Goal: Task Accomplishment & Management: Use online tool/utility

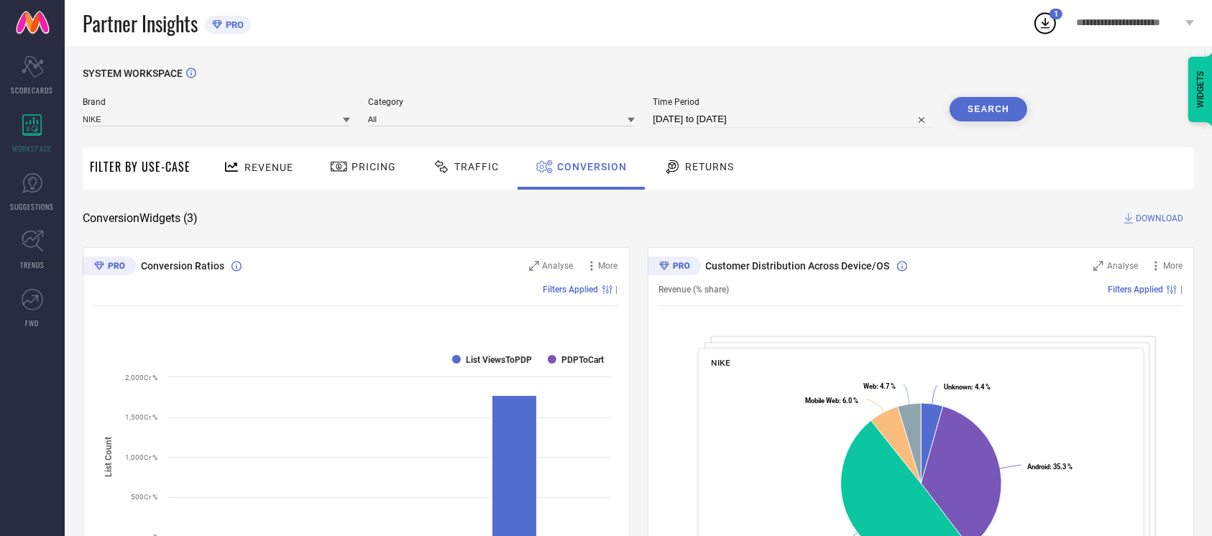
click at [976, 103] on button "Search" at bounding box center [989, 109] width 78 height 24
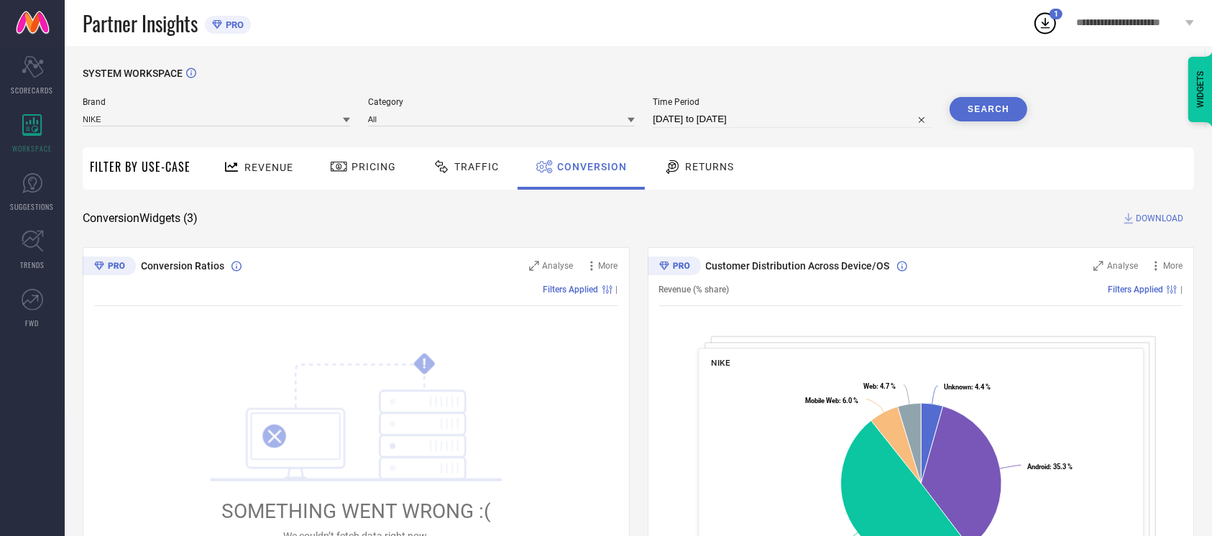
select select "9"
select select "2025"
select select "10"
select select "2025"
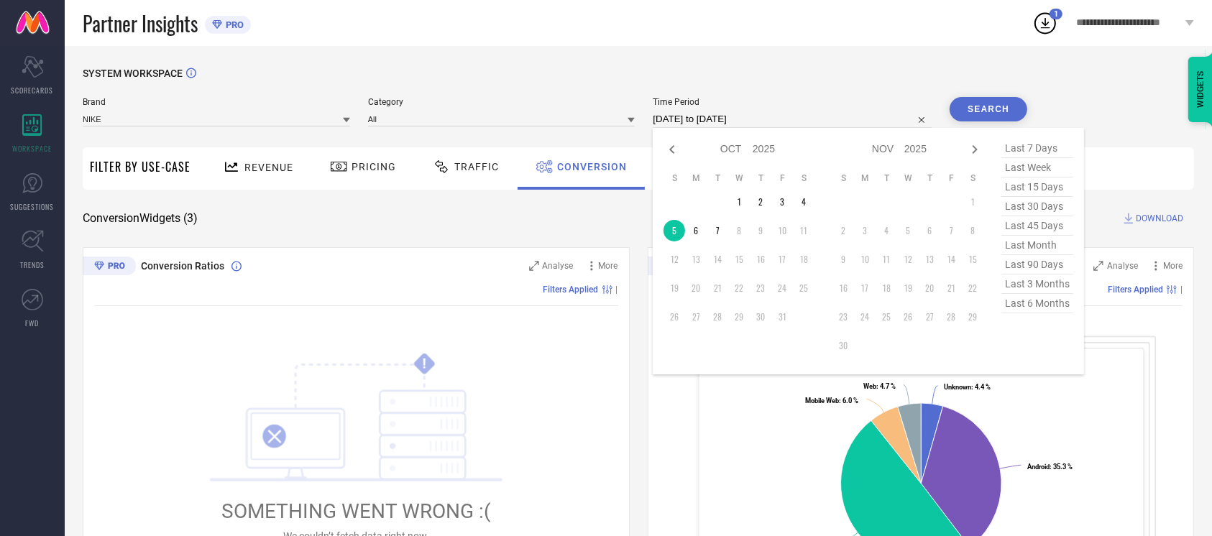
click at [776, 115] on input "[DATE] to [DATE]" at bounding box center [792, 119] width 279 height 17
click at [753, 202] on td "2" at bounding box center [761, 202] width 22 height 22
type input "[DATE] to [DATE]"
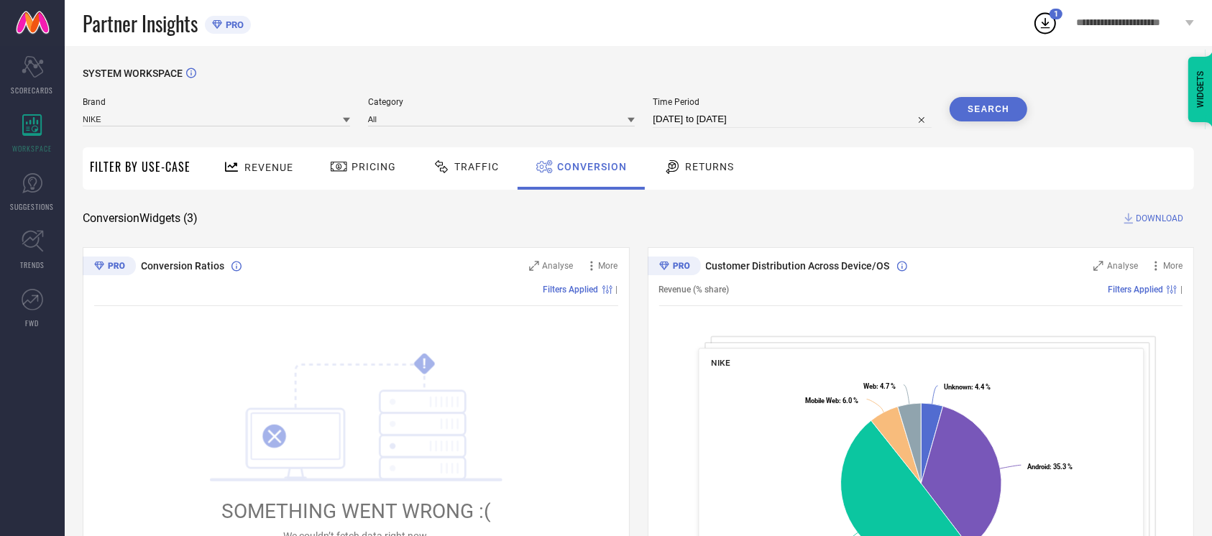
click at [988, 101] on button "Search" at bounding box center [989, 109] width 78 height 24
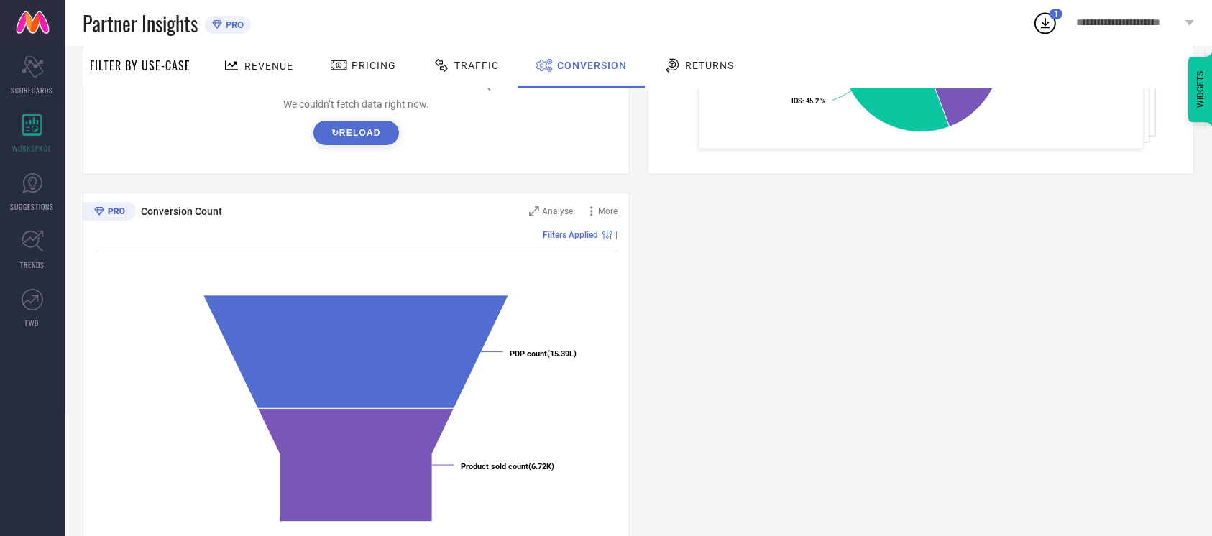
scroll to position [435, 0]
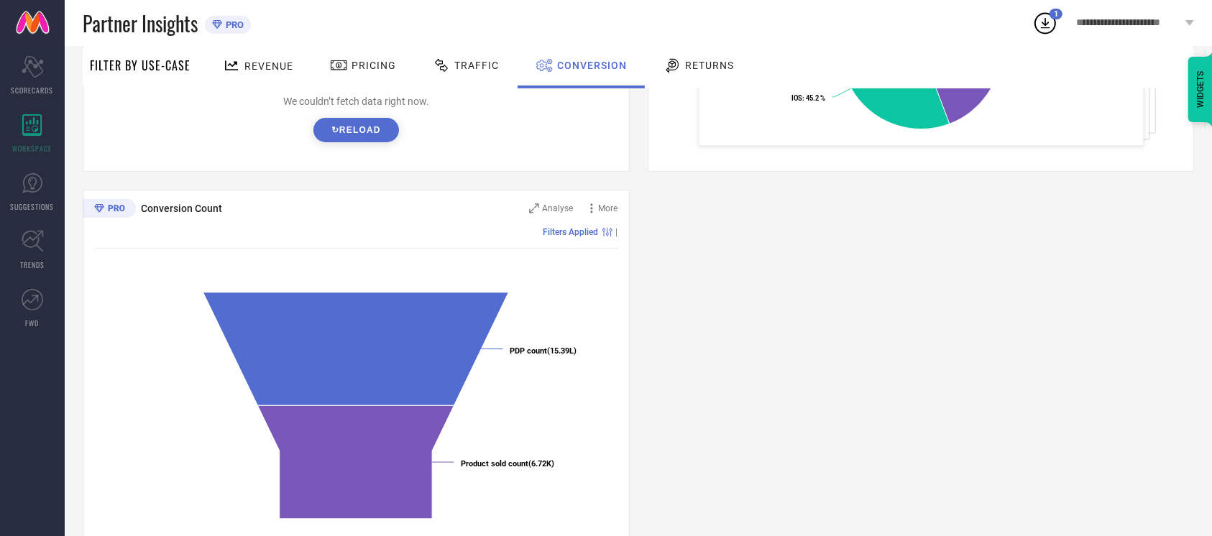
click at [384, 137] on button "↻ Reload" at bounding box center [356, 130] width 86 height 24
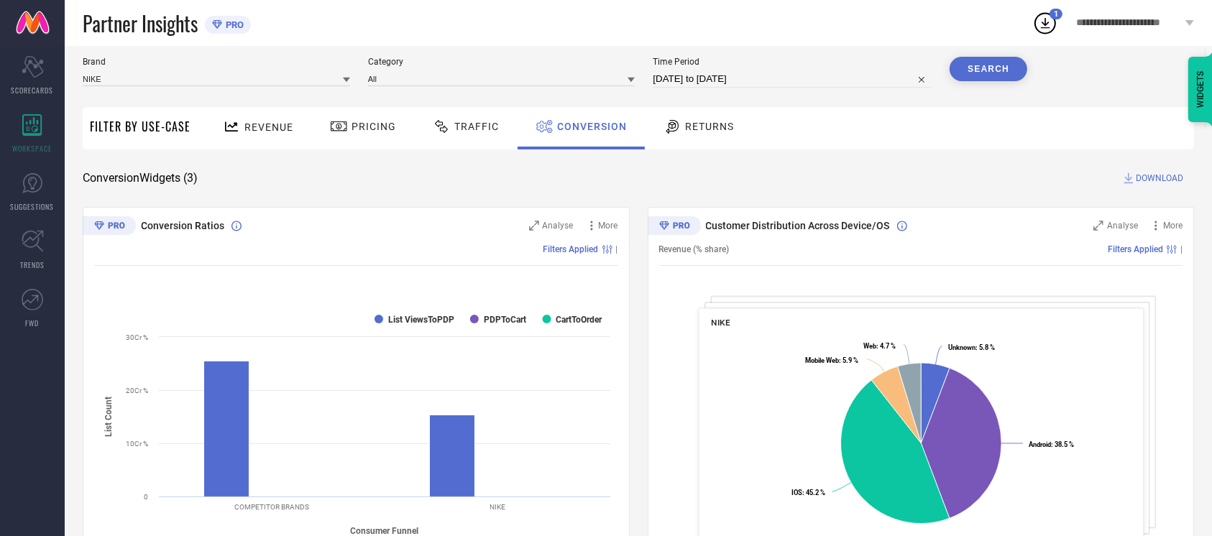
scroll to position [0, 0]
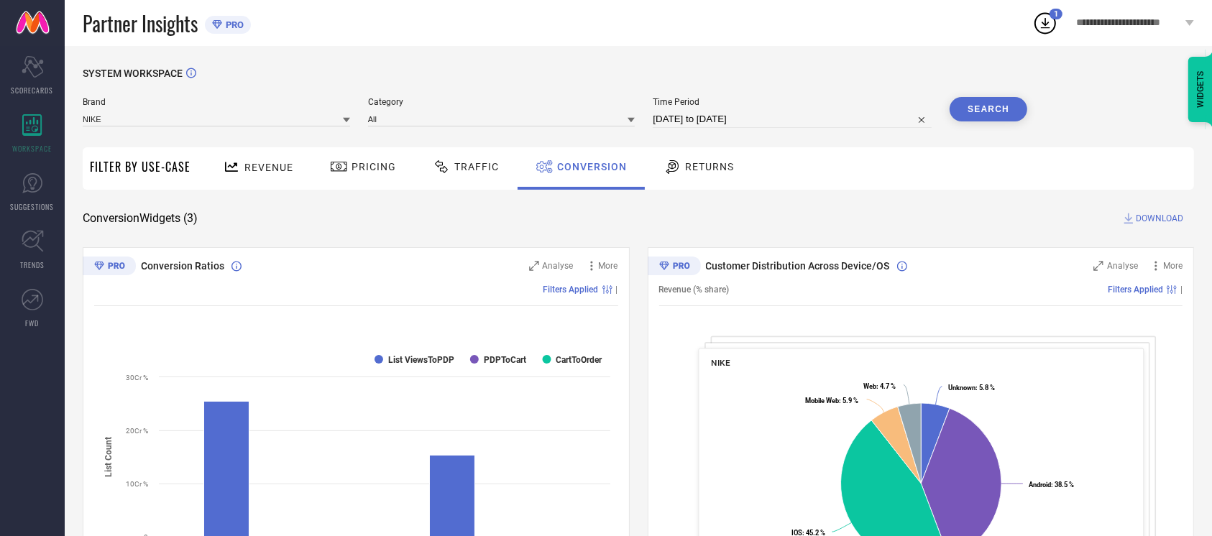
select select "9"
select select "2025"
select select "10"
select select "2025"
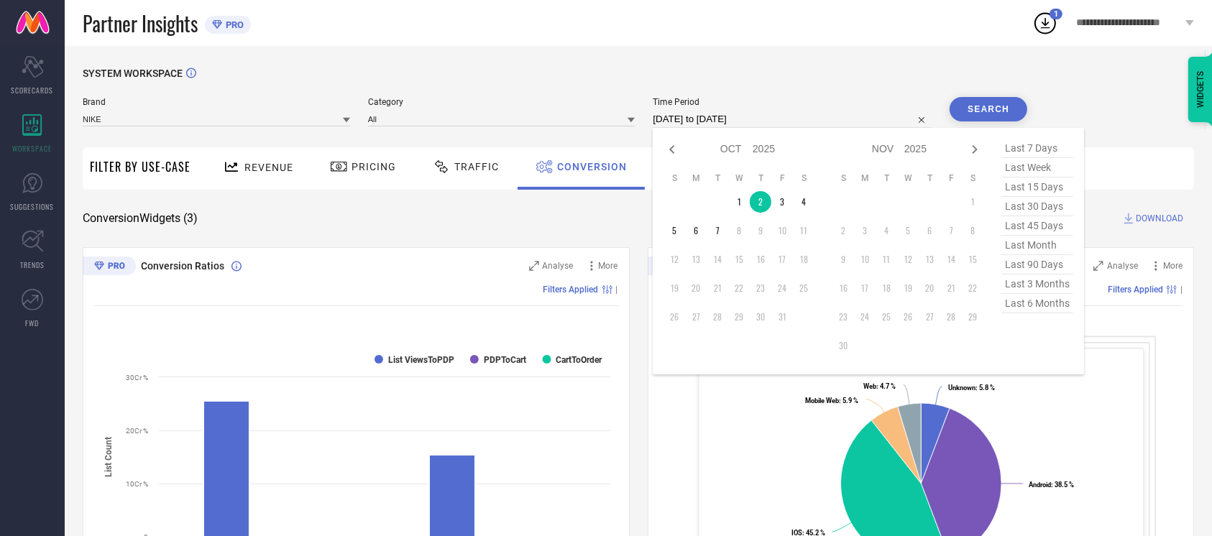
click at [772, 117] on input "[DATE] to [DATE]" at bounding box center [792, 119] width 279 height 17
click at [666, 144] on icon at bounding box center [672, 149] width 17 height 17
select select "8"
select select "2025"
select select "9"
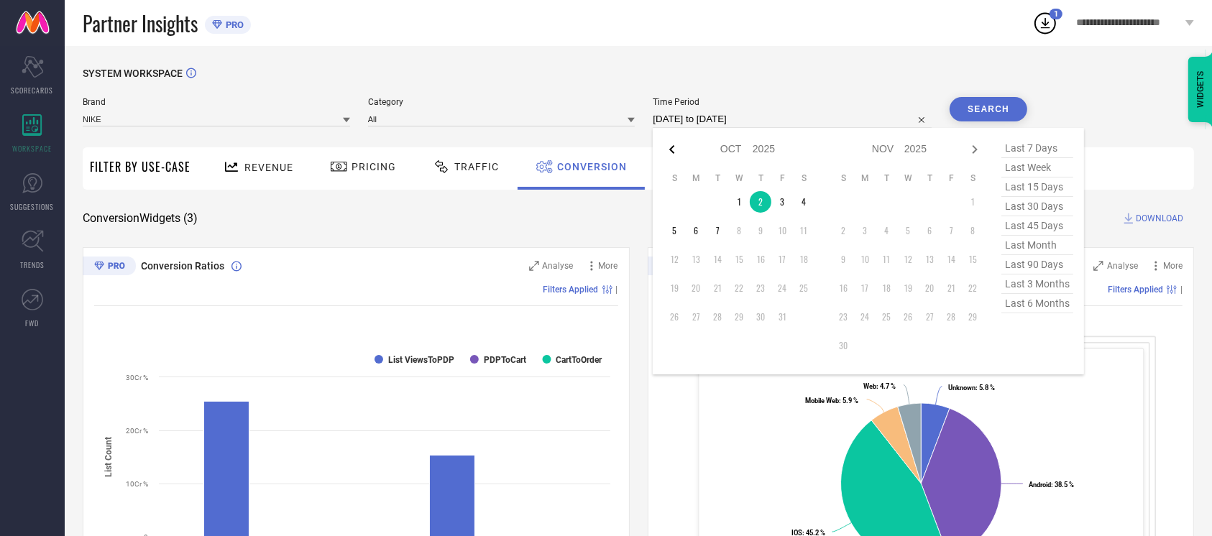
select select "2025"
click at [707, 314] on td "30" at bounding box center [718, 317] width 22 height 22
type input "[DATE] to [DATE]"
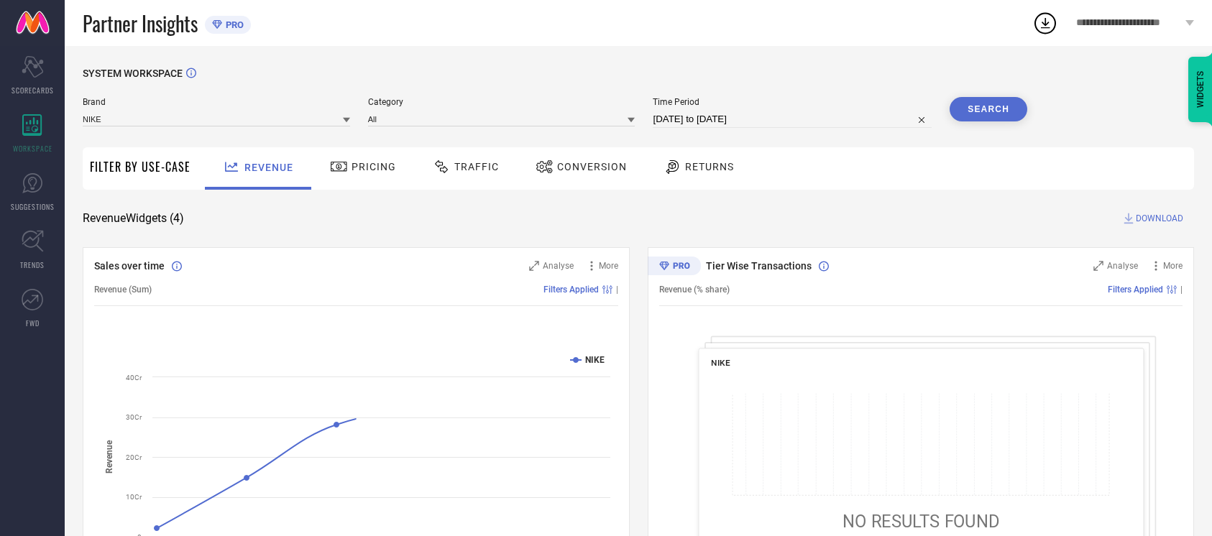
click at [580, 175] on div "Conversion" at bounding box center [581, 167] width 98 height 24
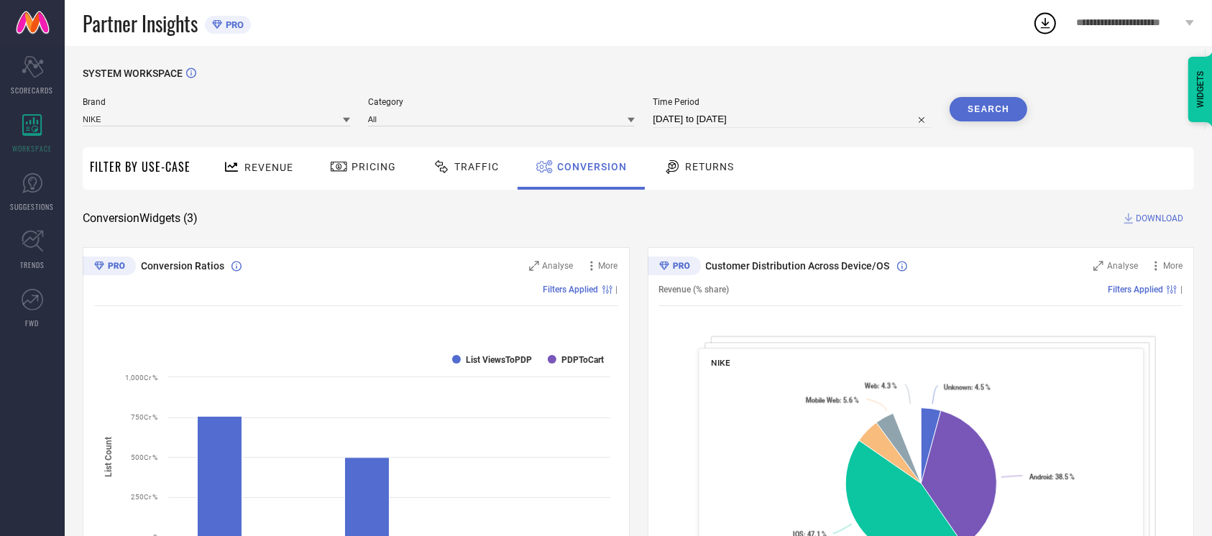
select select "8"
select select "2025"
select select "9"
select select "2025"
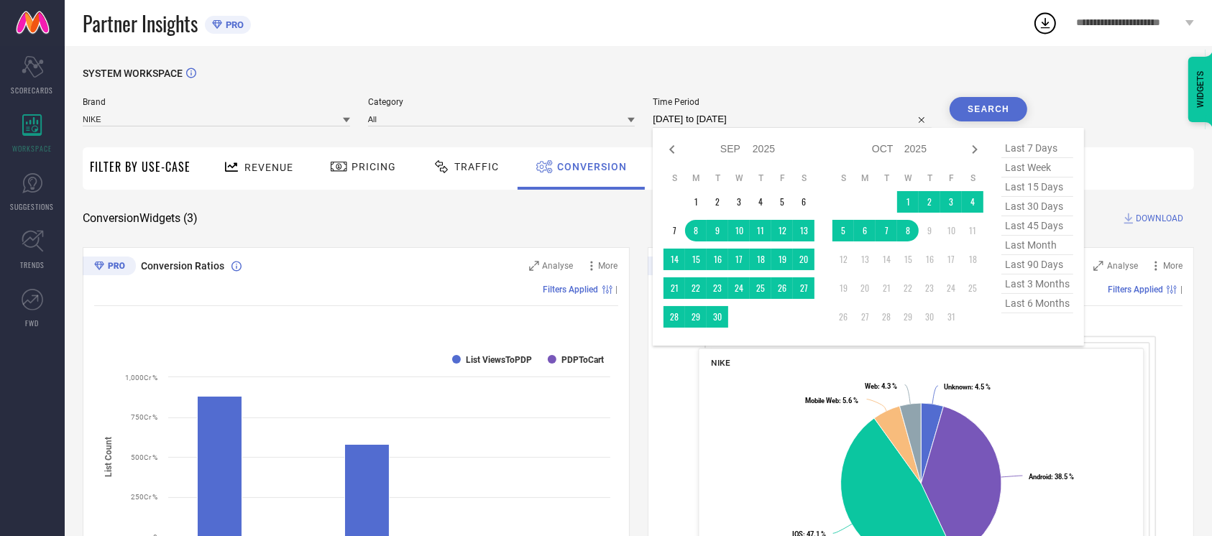
click at [822, 124] on input "08-09-2025 to 08-10-2025" at bounding box center [792, 119] width 279 height 17
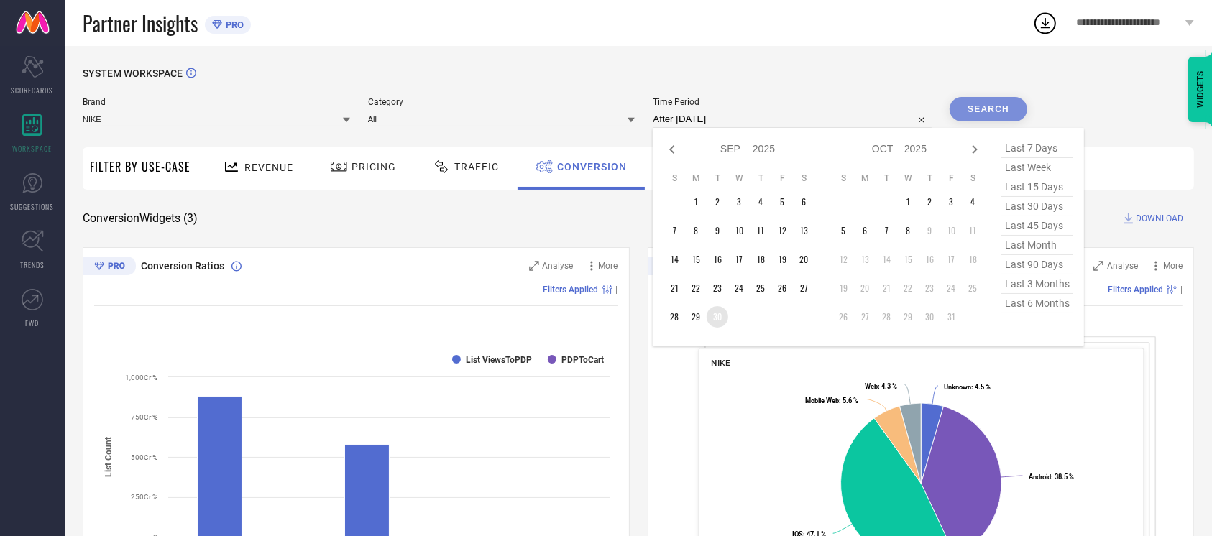
click at [719, 317] on td "30" at bounding box center [718, 317] width 22 height 22
type input "[DATE] to [DATE]"
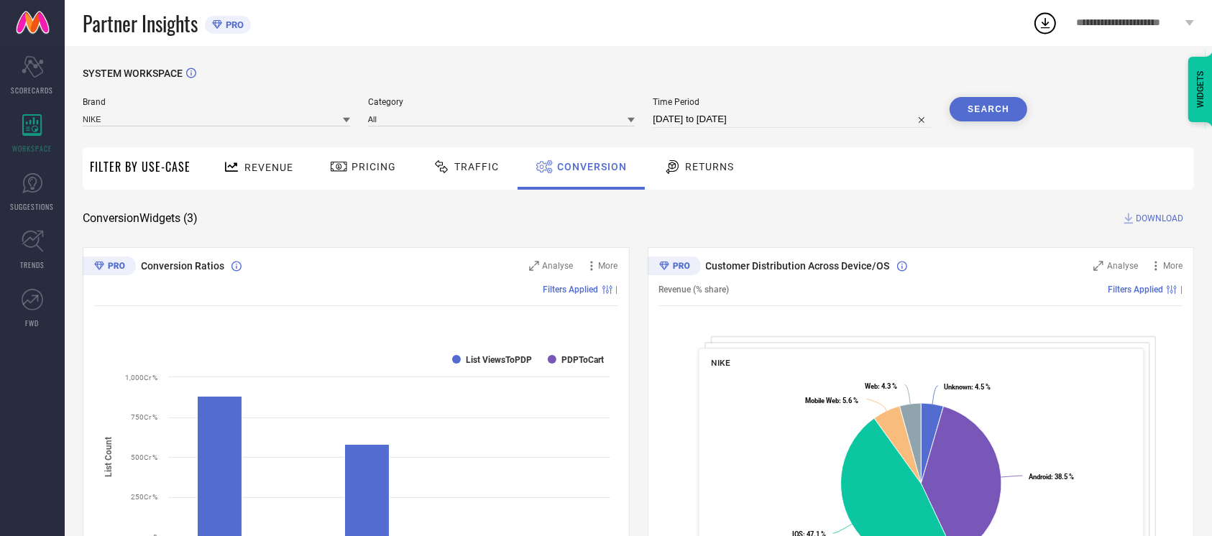
click at [979, 101] on button "Search" at bounding box center [989, 109] width 78 height 24
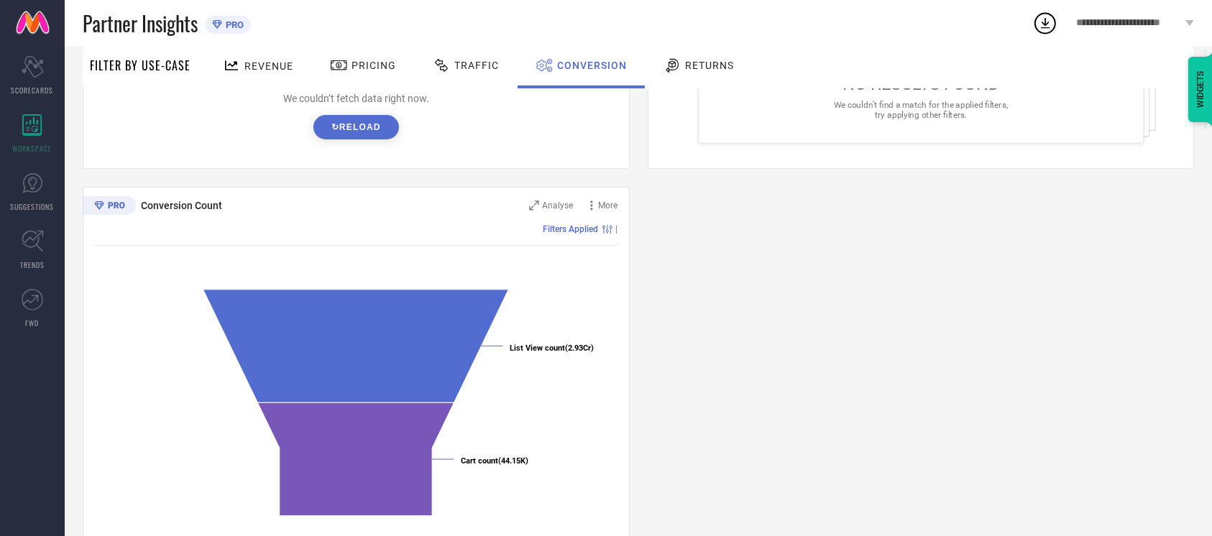
scroll to position [469, 0]
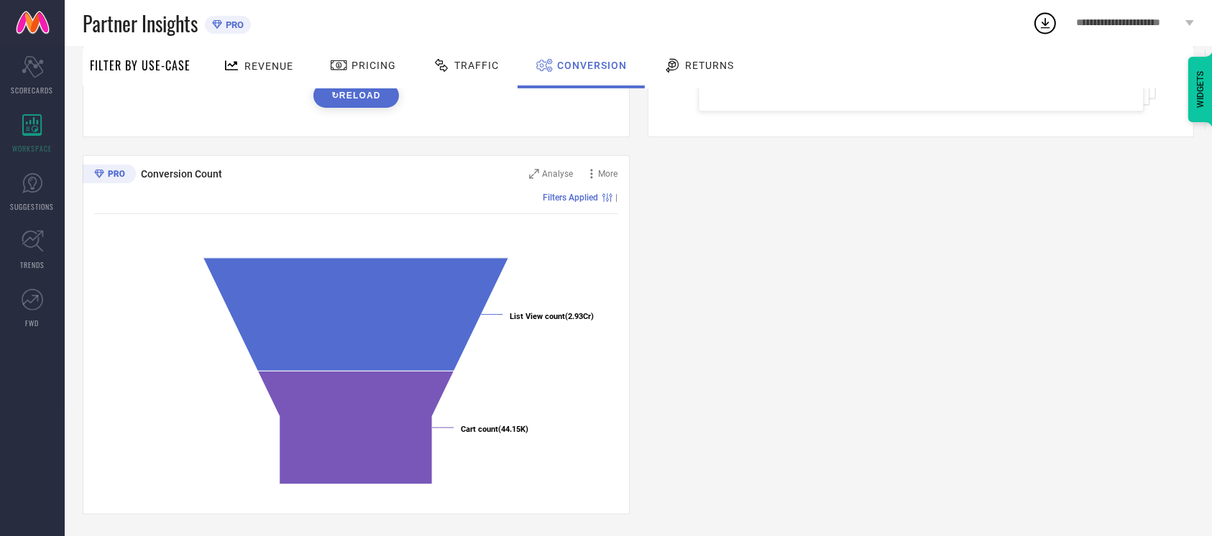
click at [368, 86] on div "Pricing" at bounding box center [363, 67] width 102 height 42
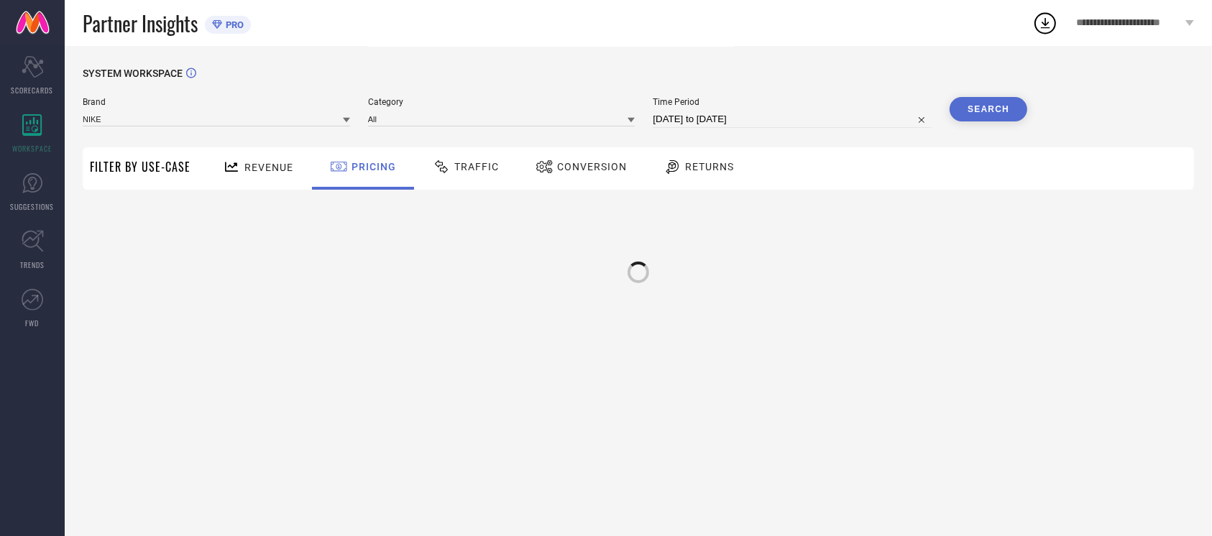
scroll to position [0, 0]
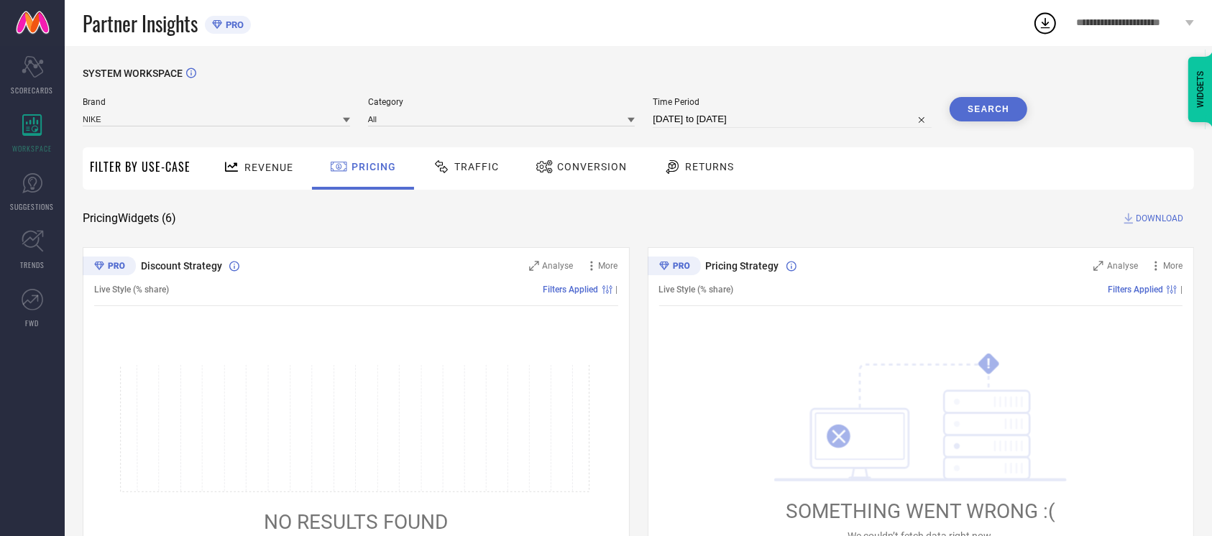
click at [621, 172] on span "Conversion" at bounding box center [592, 167] width 70 height 12
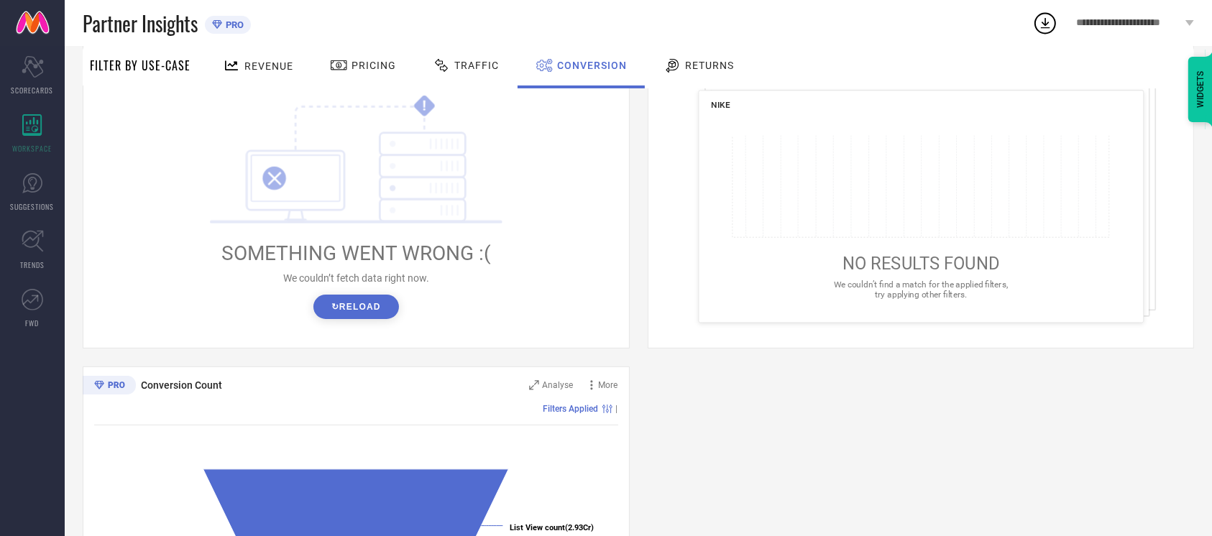
scroll to position [264, 0]
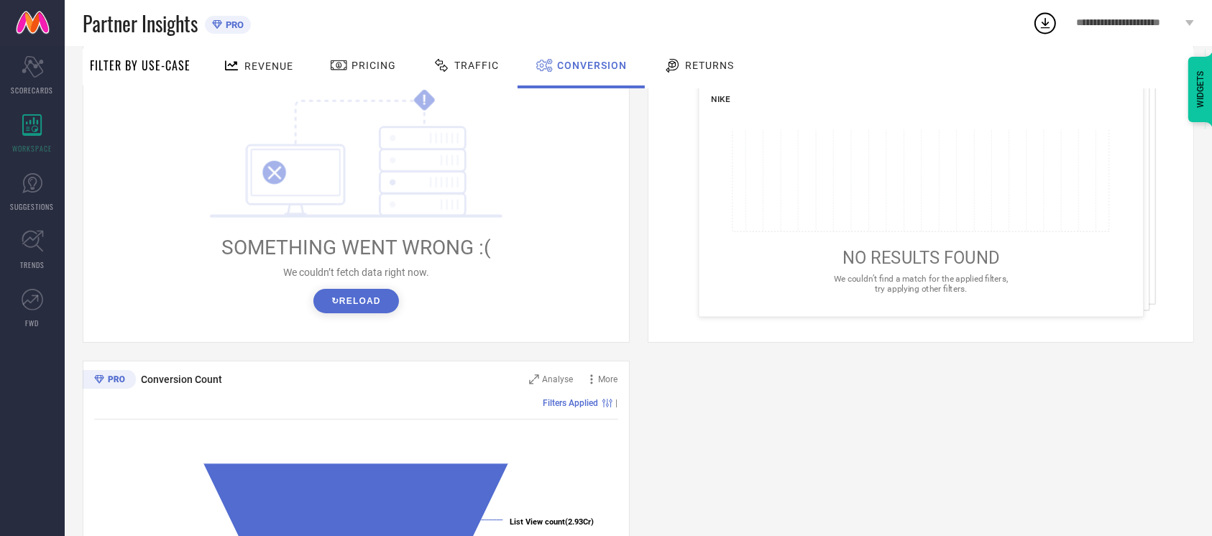
click at [368, 306] on button "↻ Reload" at bounding box center [356, 301] width 86 height 24
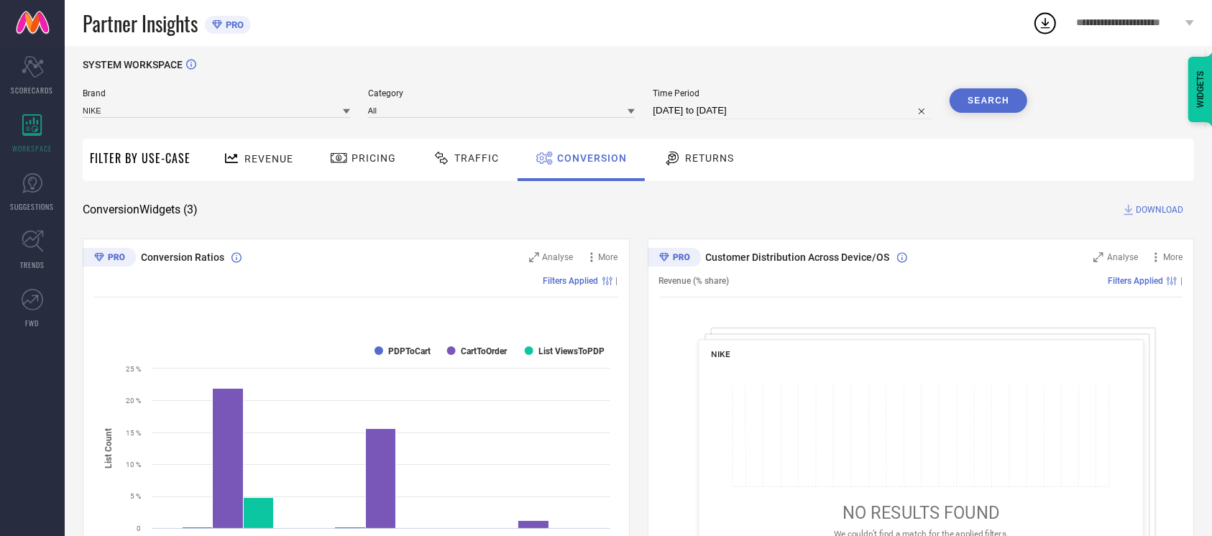
scroll to position [0, 0]
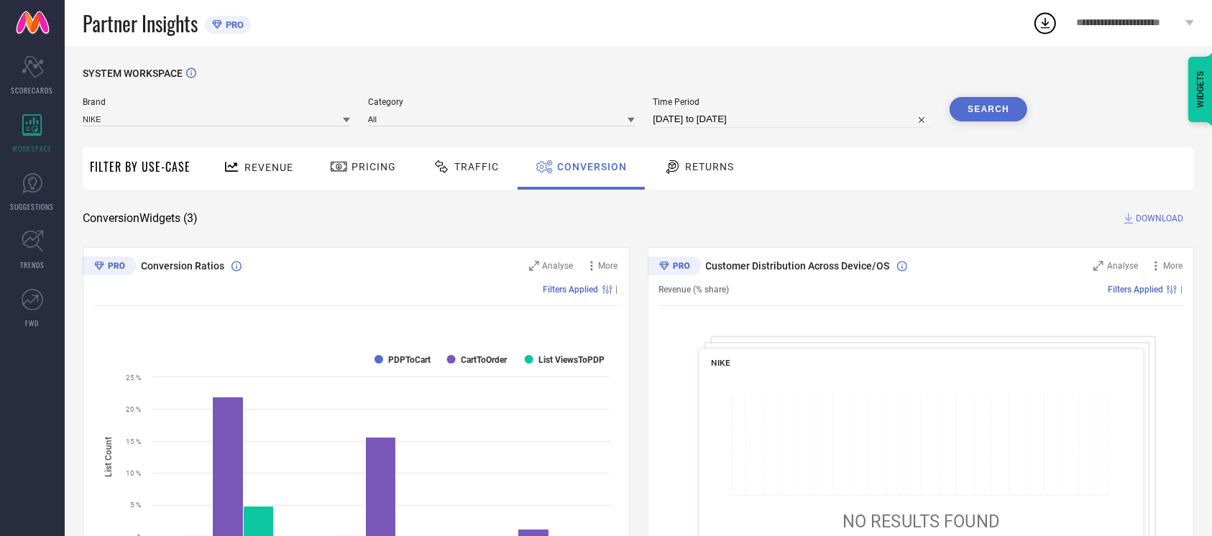
click at [1004, 114] on button "Search" at bounding box center [989, 109] width 78 height 24
click at [1141, 212] on span "DOWNLOAD" at bounding box center [1159, 218] width 47 height 14
click at [638, 52] on div "SYSTEM WORKSPACE Brand NIKE Category All Time Period 30-09-2025 to 30-09-2025 S…" at bounding box center [638, 526] width 1147 height 960
